Goal: Task Accomplishment & Management: Complete application form

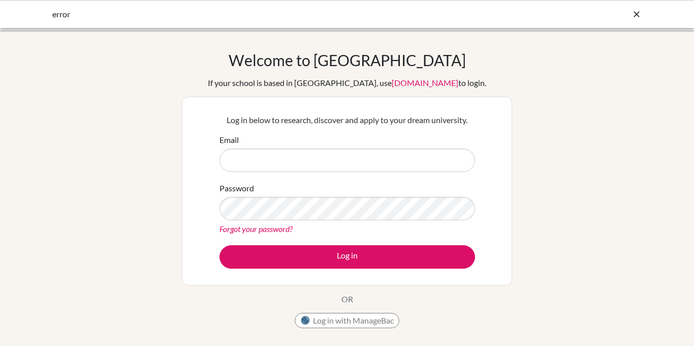
type input "[EMAIL_ADDRESS][DOMAIN_NAME]"
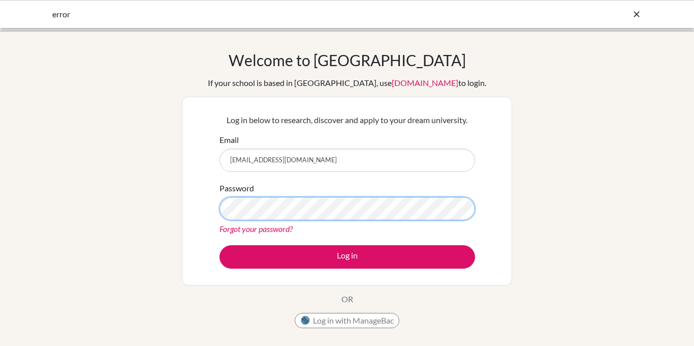
click at [220, 245] on button "Log in" at bounding box center [348, 256] width 256 height 23
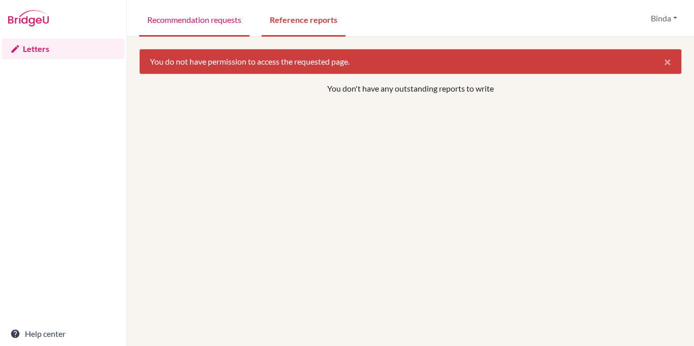
click at [202, 20] on link "Recommendation requests" at bounding box center [194, 19] width 110 height 35
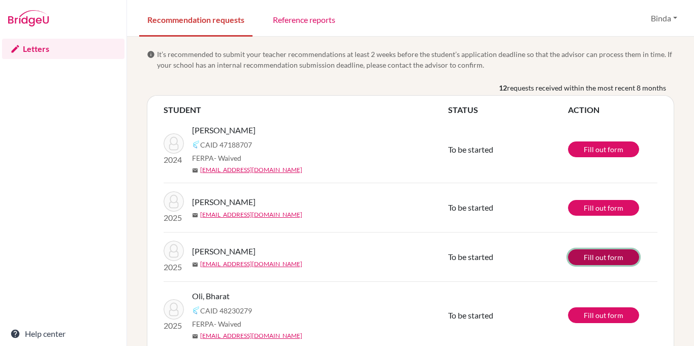
click at [599, 259] on link "Fill out form" at bounding box center [603, 257] width 71 height 16
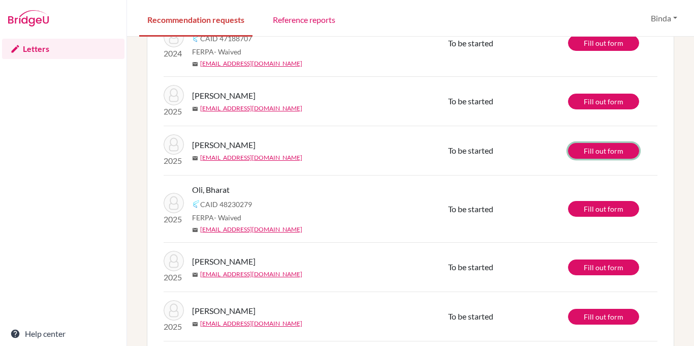
scroll to position [109, 0]
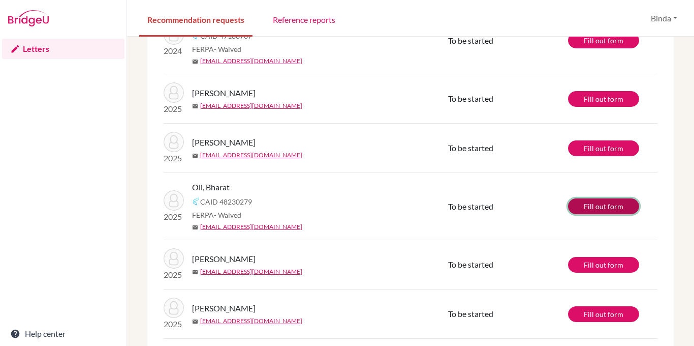
click at [604, 208] on link "Fill out form" at bounding box center [603, 206] width 71 height 16
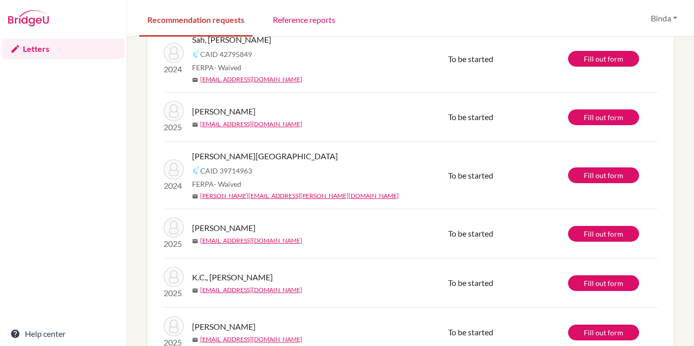
scroll to position [425, 0]
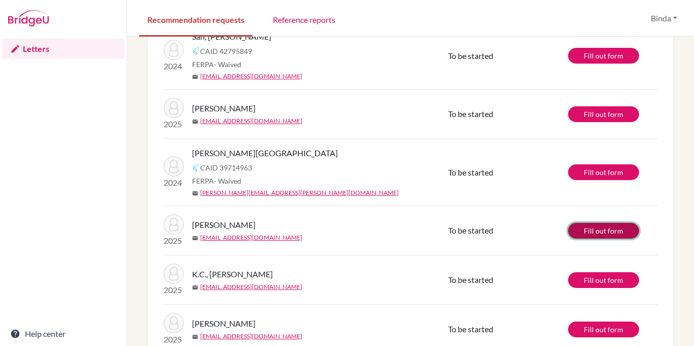
click at [599, 233] on link "Fill out form" at bounding box center [603, 231] width 71 height 16
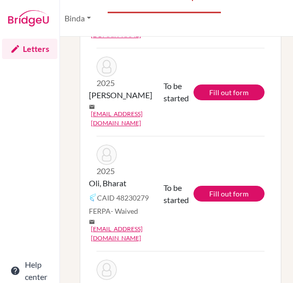
scroll to position [446, 0]
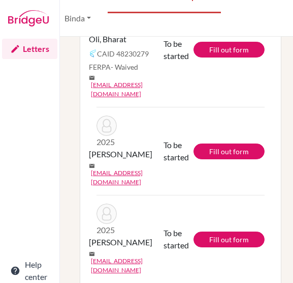
click at [128, 42] on td "2025 Oli, Bharat CAID 48230279 FERPA - Waived mail 023neb221@sxc.edu.np" at bounding box center [130, 49] width 67 height 115
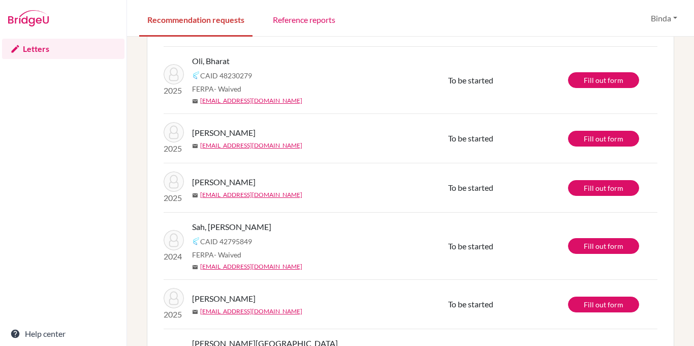
scroll to position [192, 0]
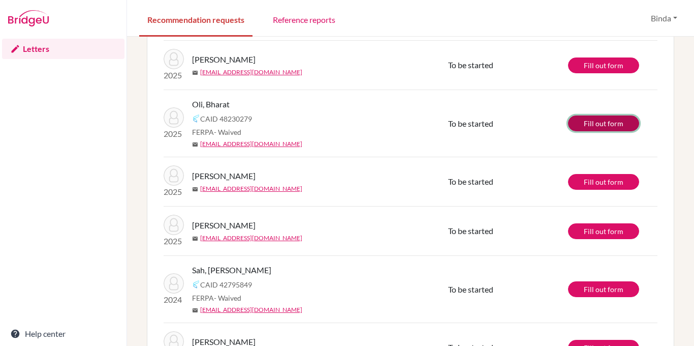
click at [611, 123] on link "Fill out form" at bounding box center [603, 123] width 71 height 16
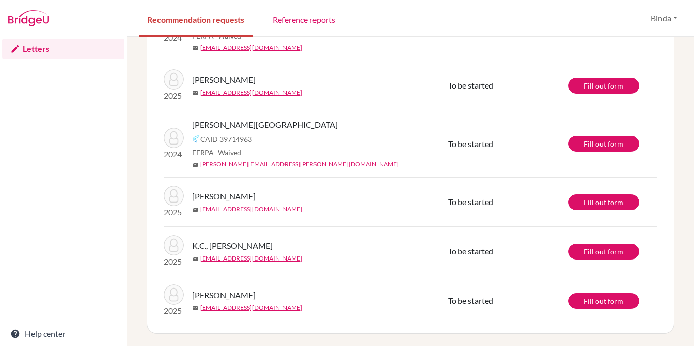
scroll to position [0, 0]
